Goal: Information Seeking & Learning: Check status

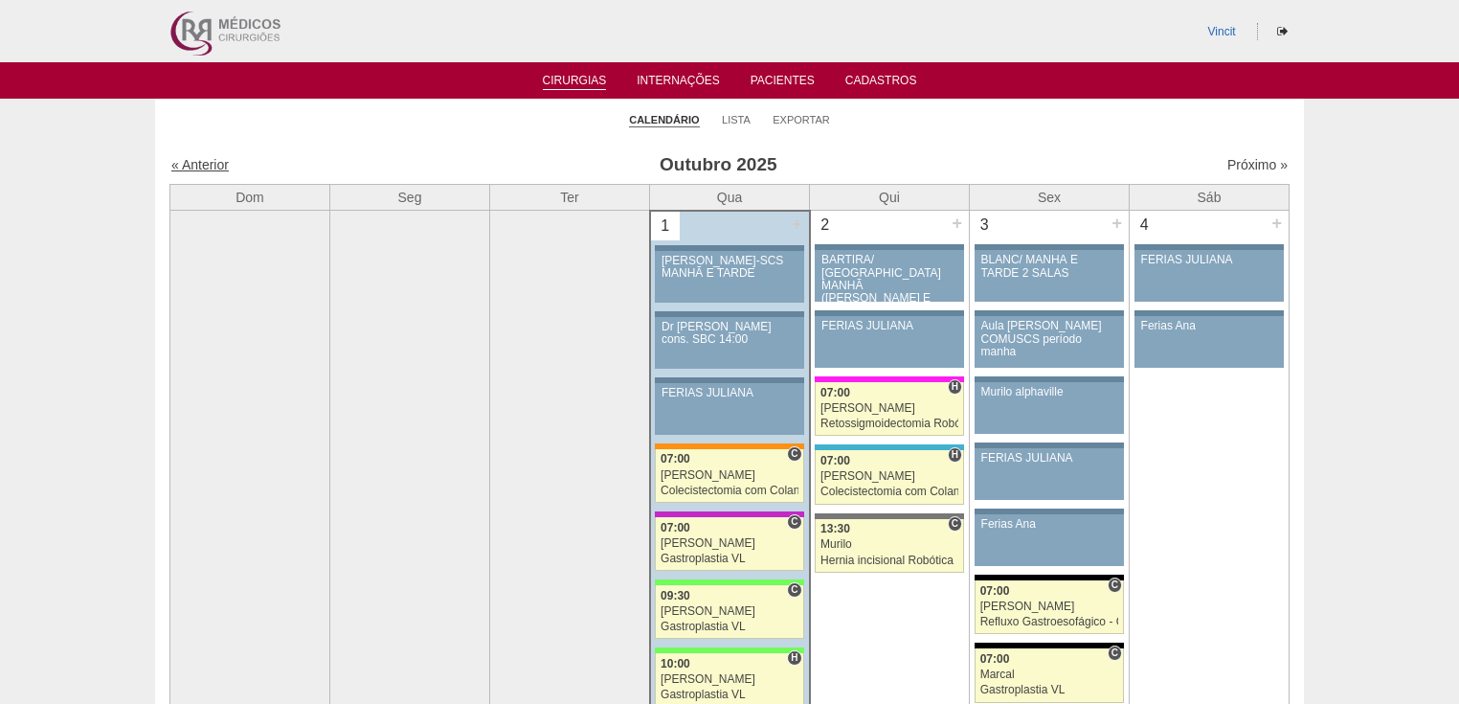
click at [213, 162] on link "« Anterior" at bounding box center [199, 164] width 57 height 15
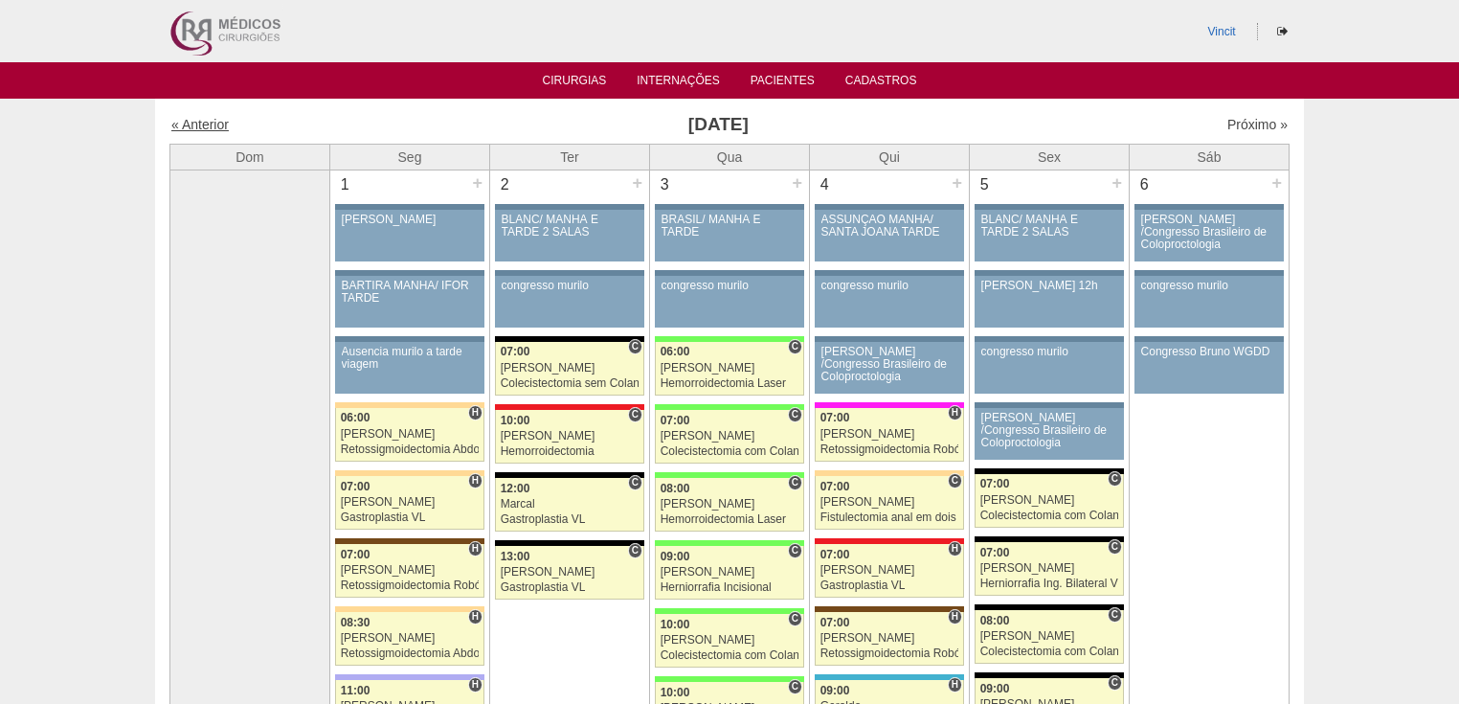
click at [214, 118] on link "« Anterior" at bounding box center [199, 124] width 57 height 15
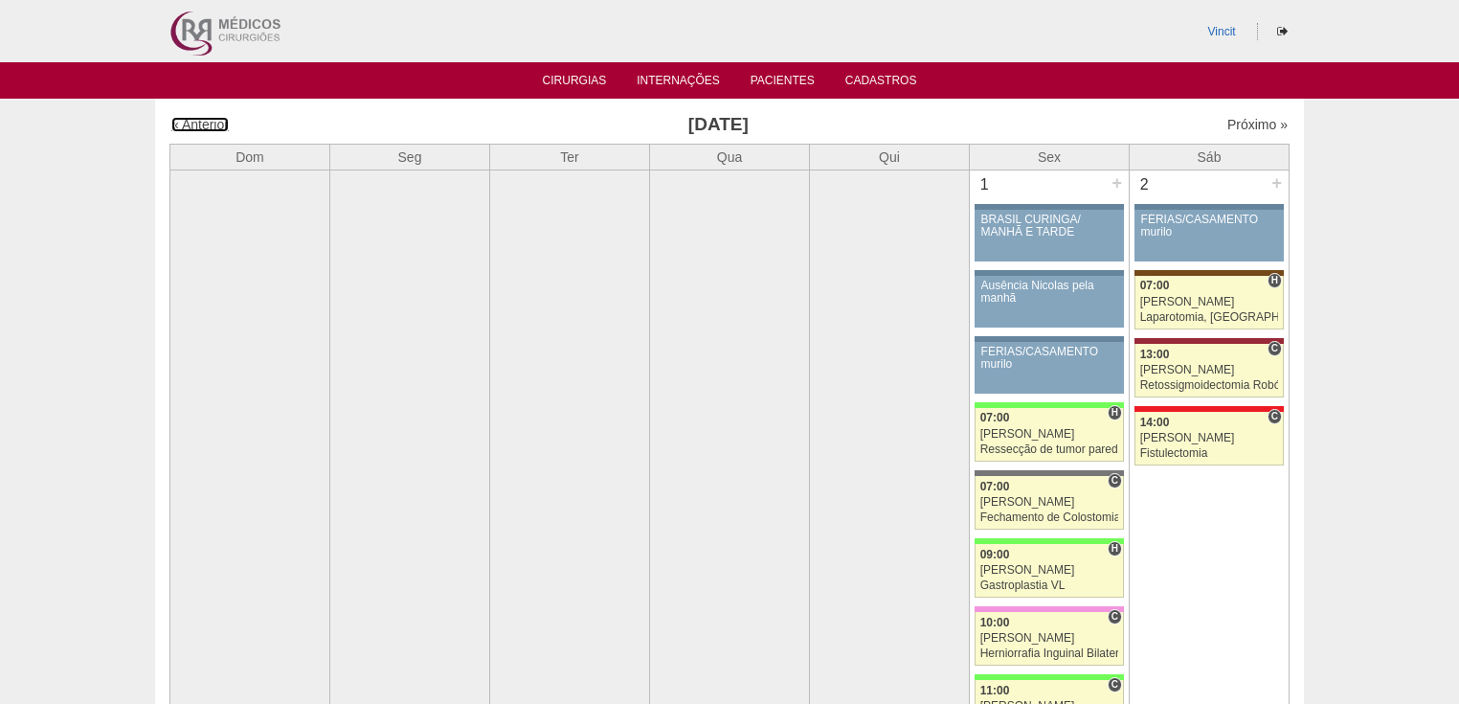
click at [211, 120] on link "« Anterior" at bounding box center [199, 124] width 57 height 15
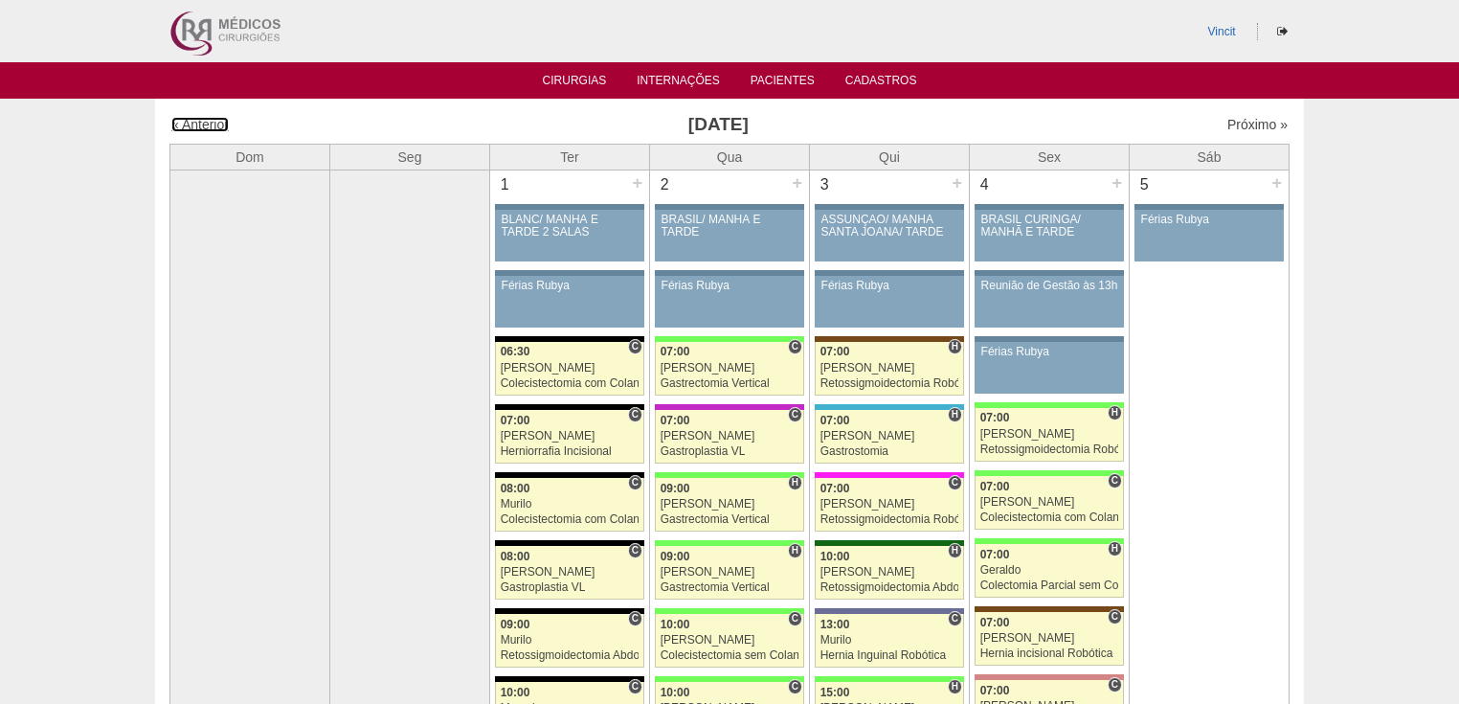
click at [211, 120] on link "« Anterior" at bounding box center [199, 124] width 57 height 15
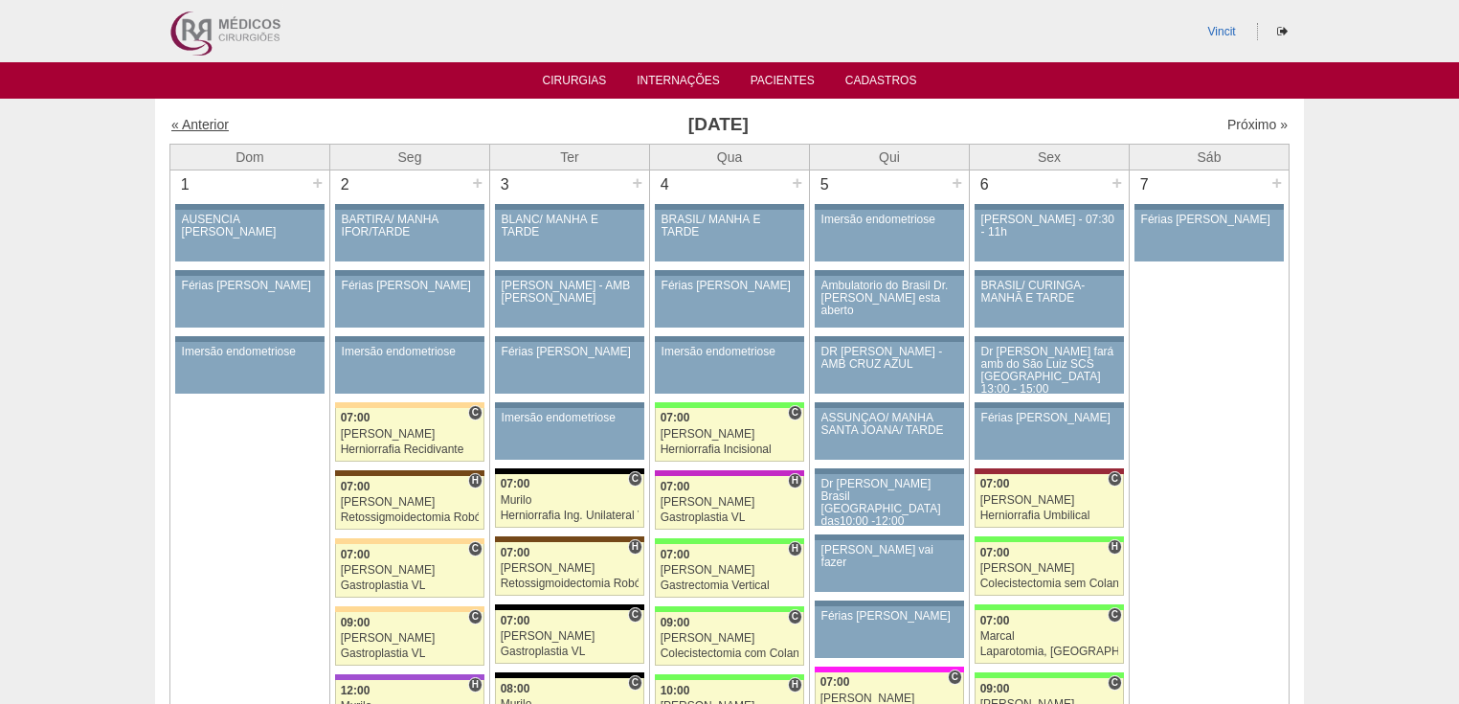
click at [209, 124] on link "« Anterior" at bounding box center [199, 124] width 57 height 15
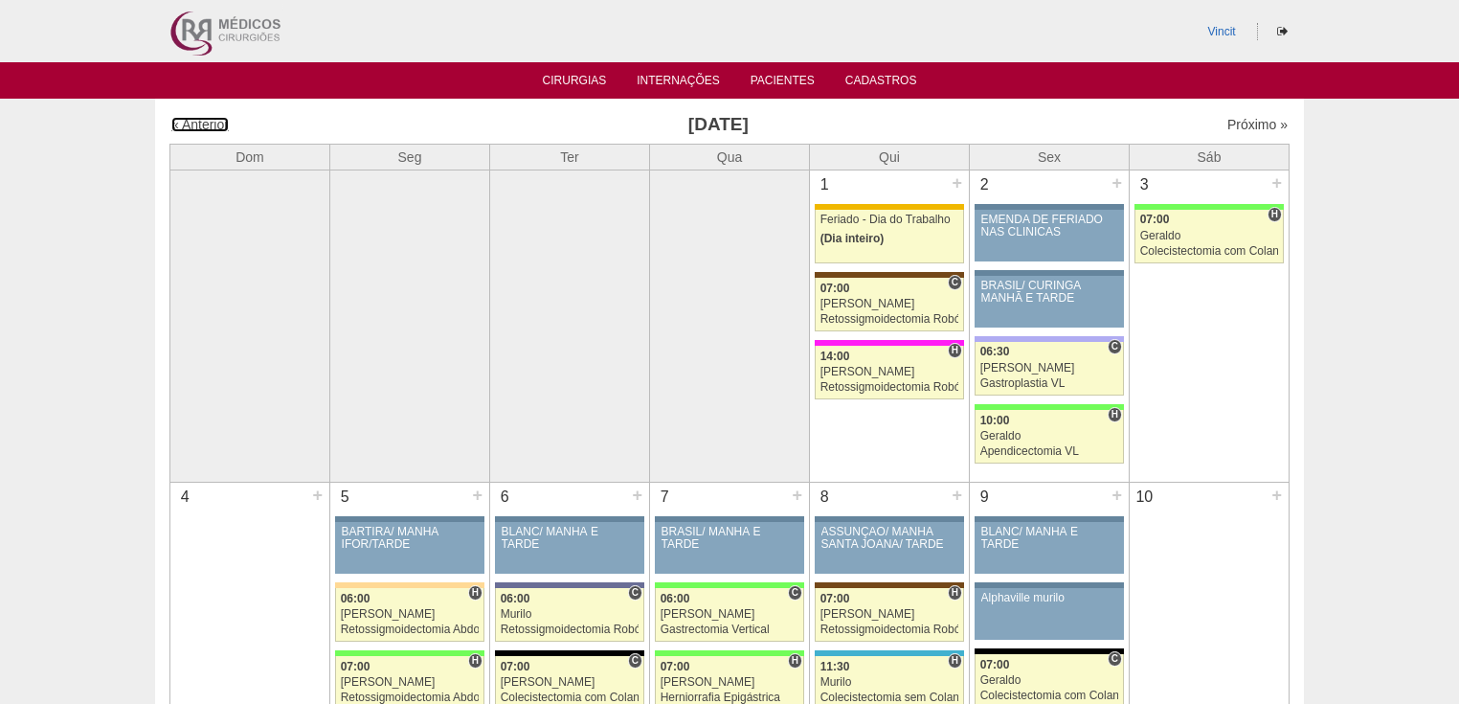
click at [209, 124] on link "« Anterior" at bounding box center [199, 124] width 57 height 15
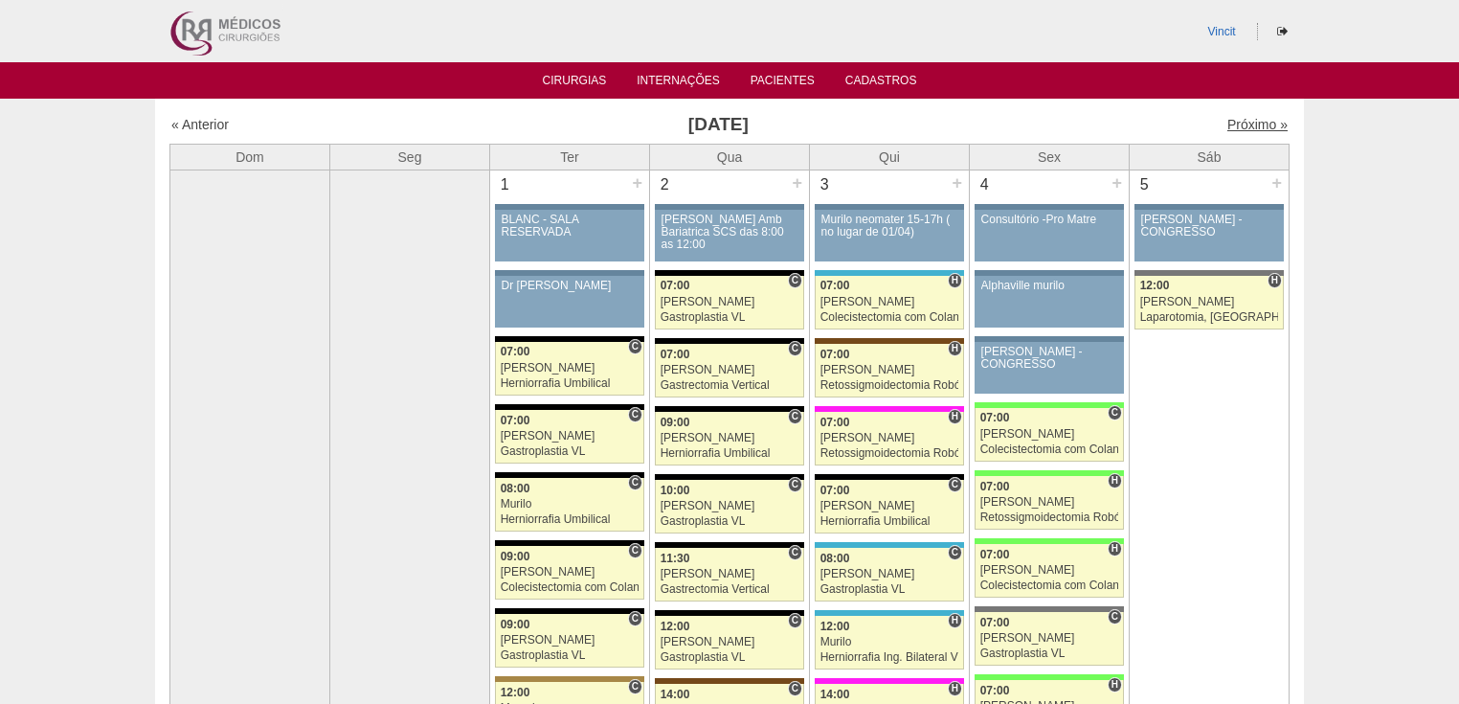
click at [1247, 122] on link "Próximo »" at bounding box center [1258, 124] width 60 height 15
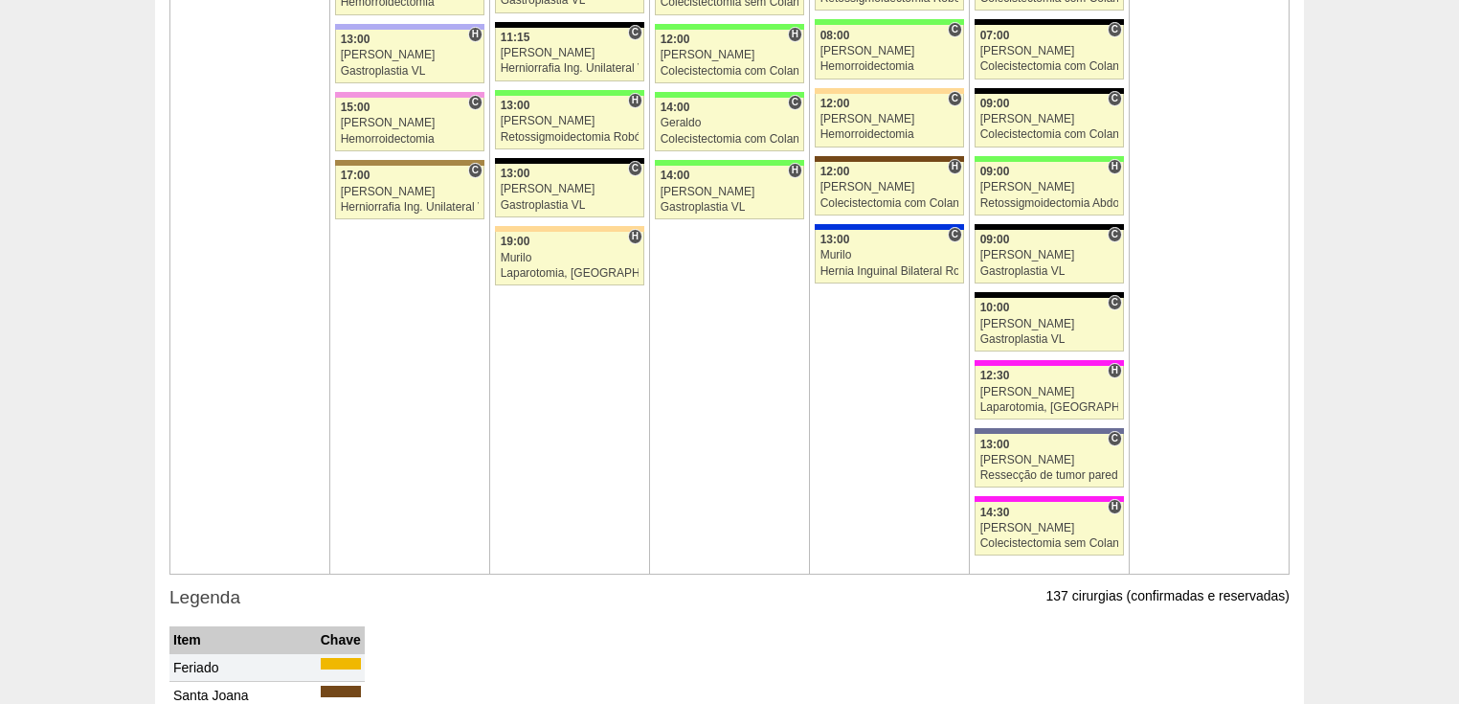
scroll to position [4213, 0]
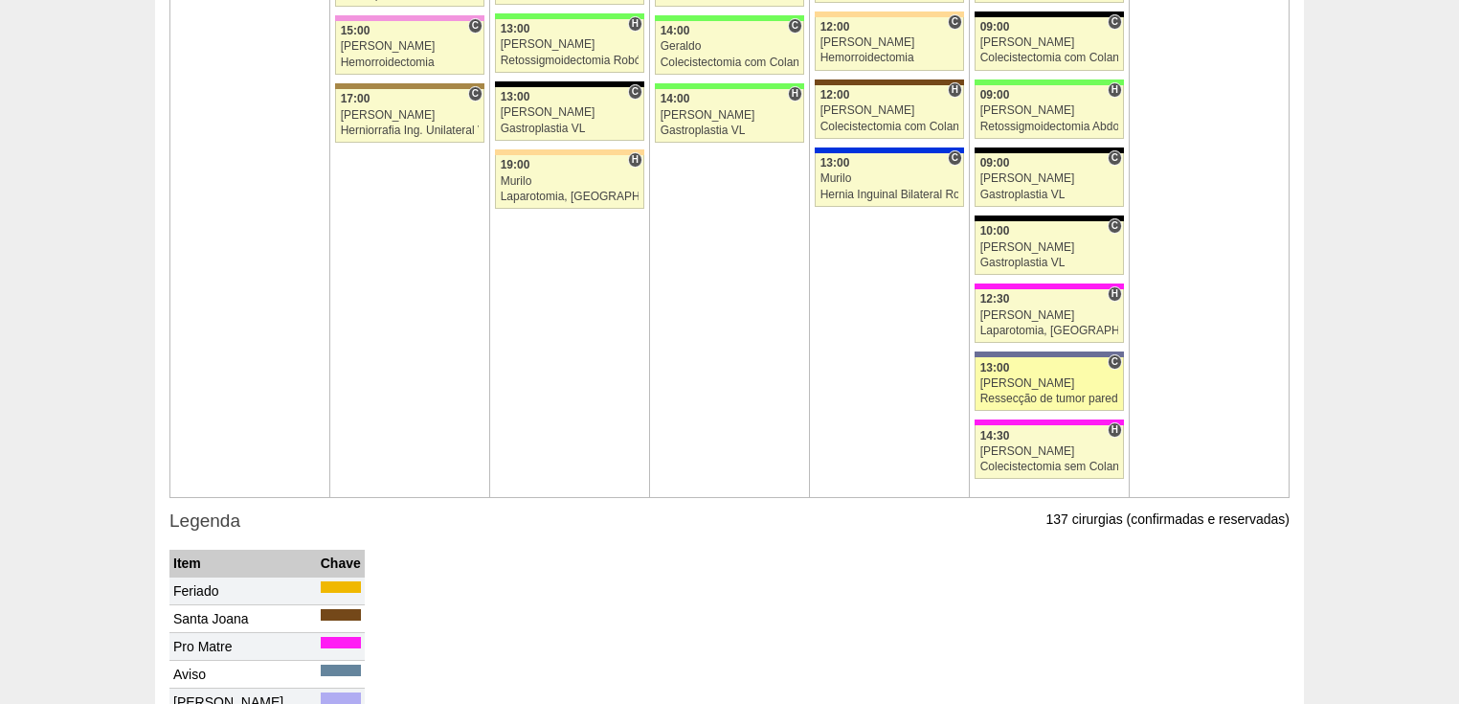
click at [1026, 393] on div "Ressecção de tumor parede abdominal pélvica" at bounding box center [1049, 399] width 139 height 12
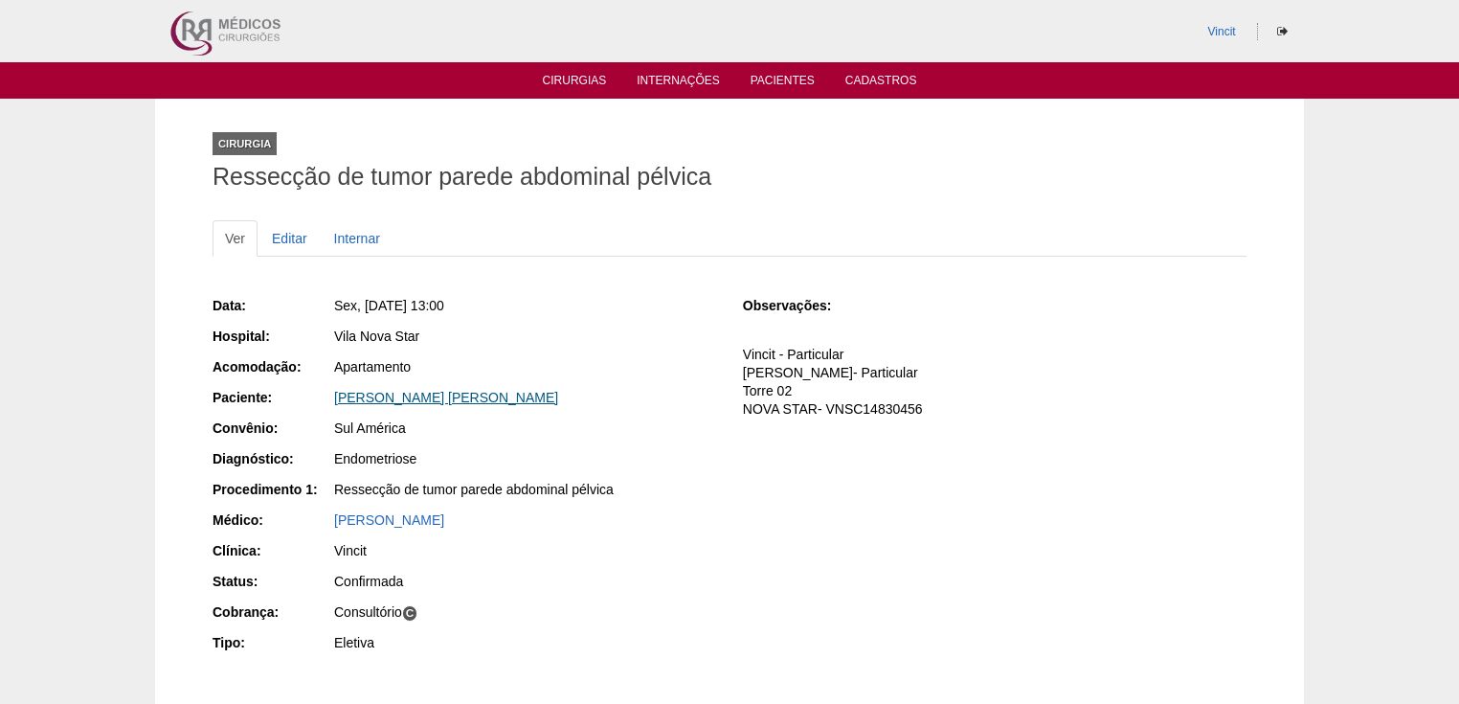
click at [445, 394] on link "[PERSON_NAME]" at bounding box center [446, 397] width 224 height 15
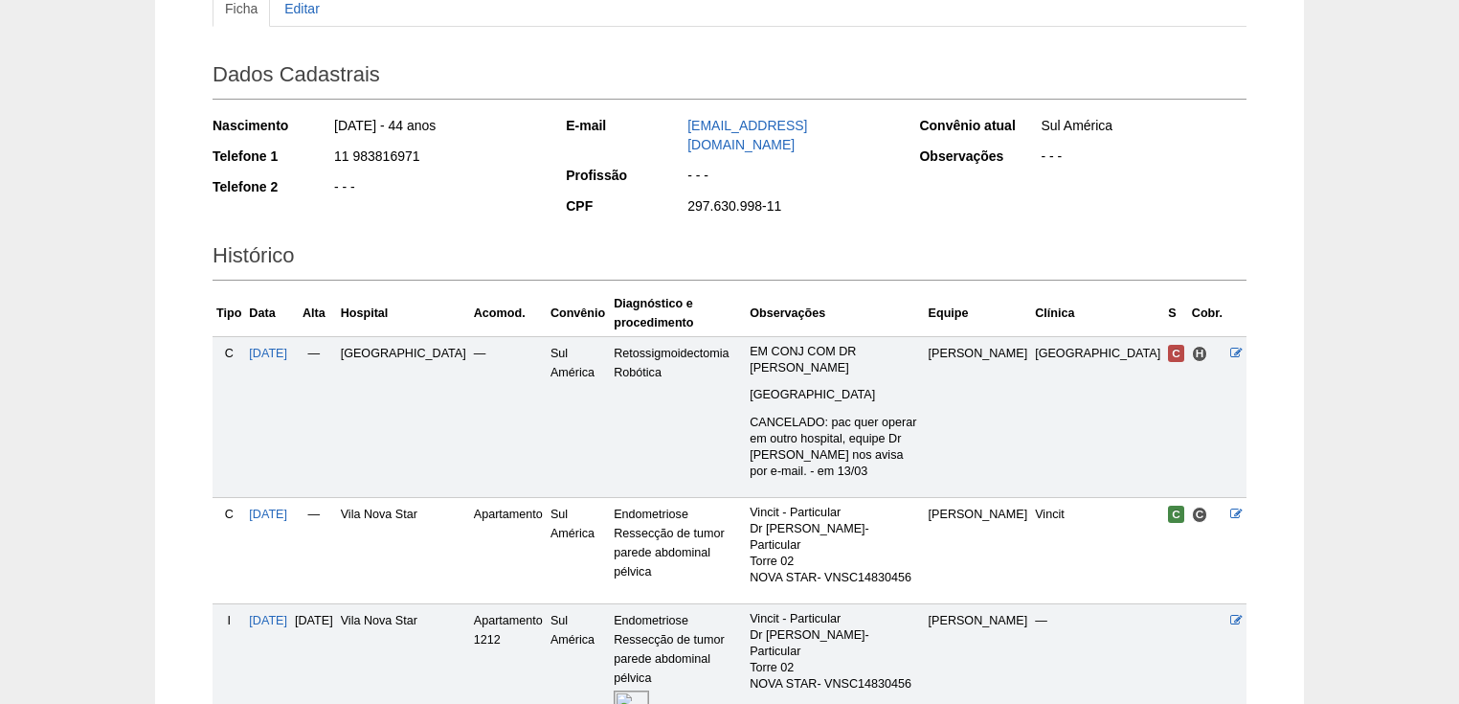
scroll to position [420, 0]
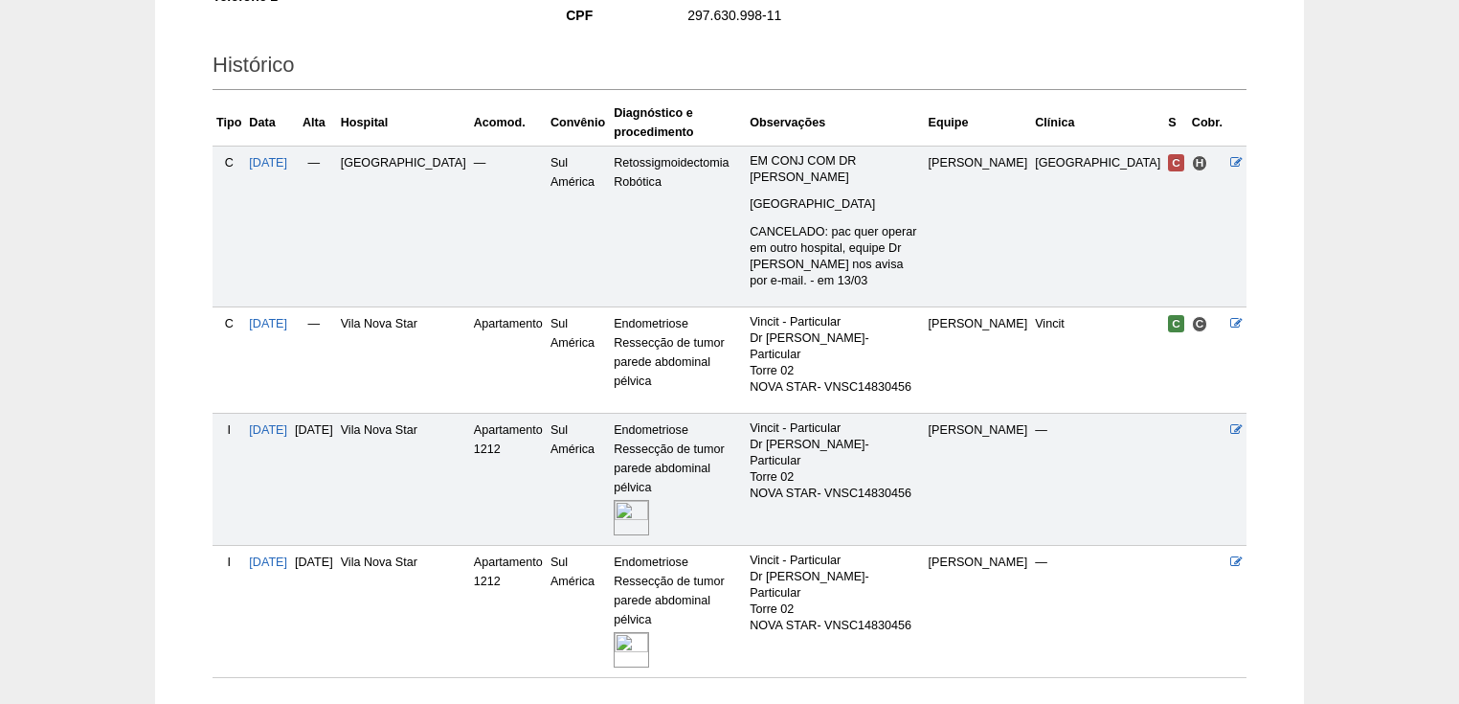
click at [614, 500] on img at bounding box center [631, 517] width 35 height 35
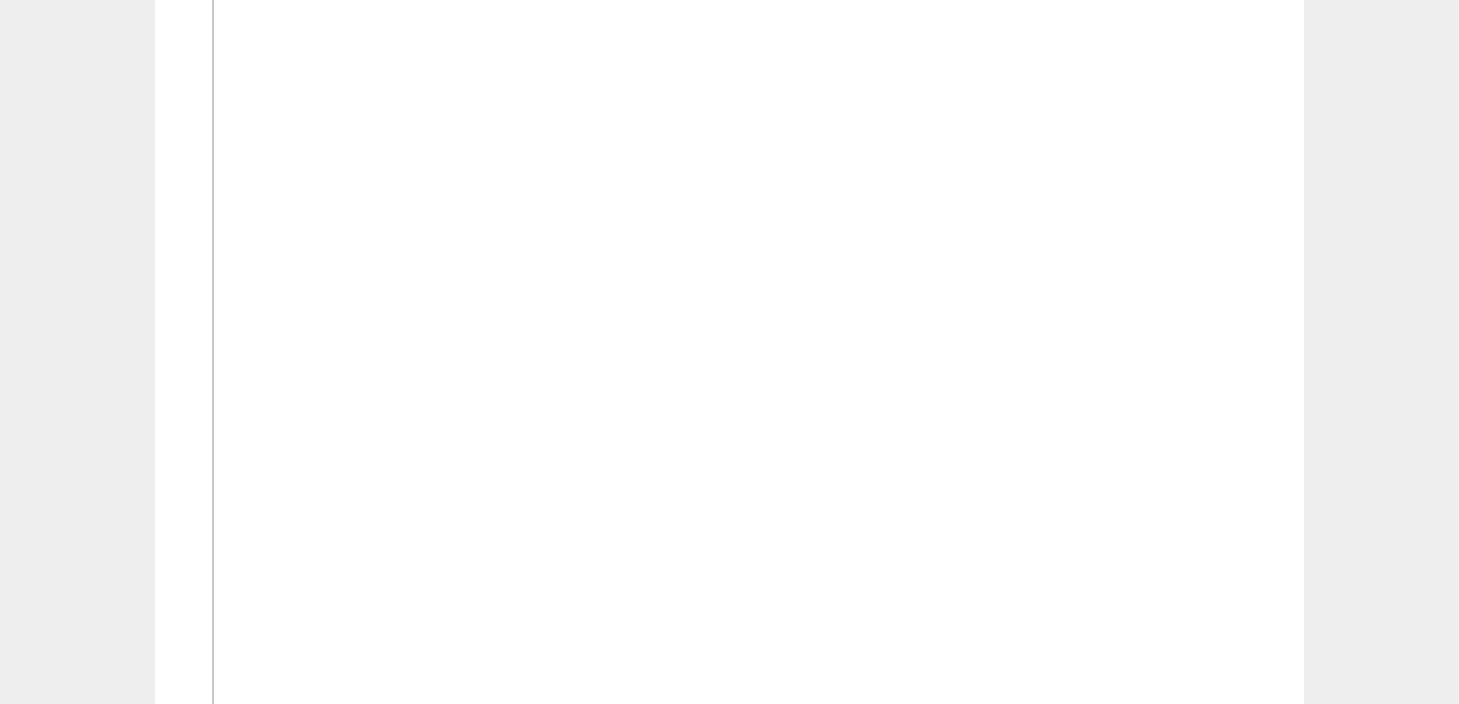
scroll to position [996, 0]
